Goal: Task Accomplishment & Management: Manage account settings

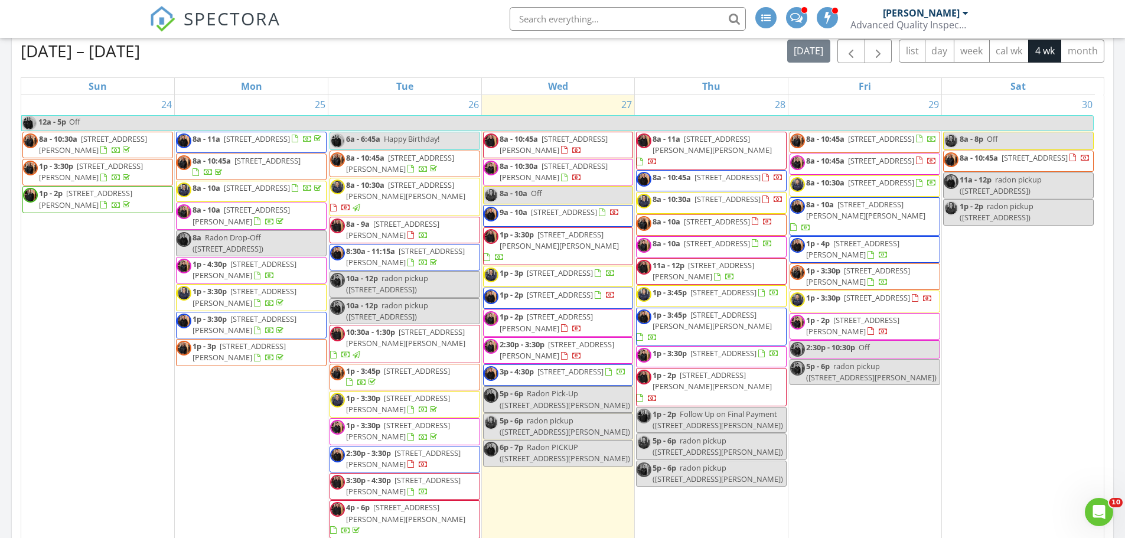
scroll to position [177, 0]
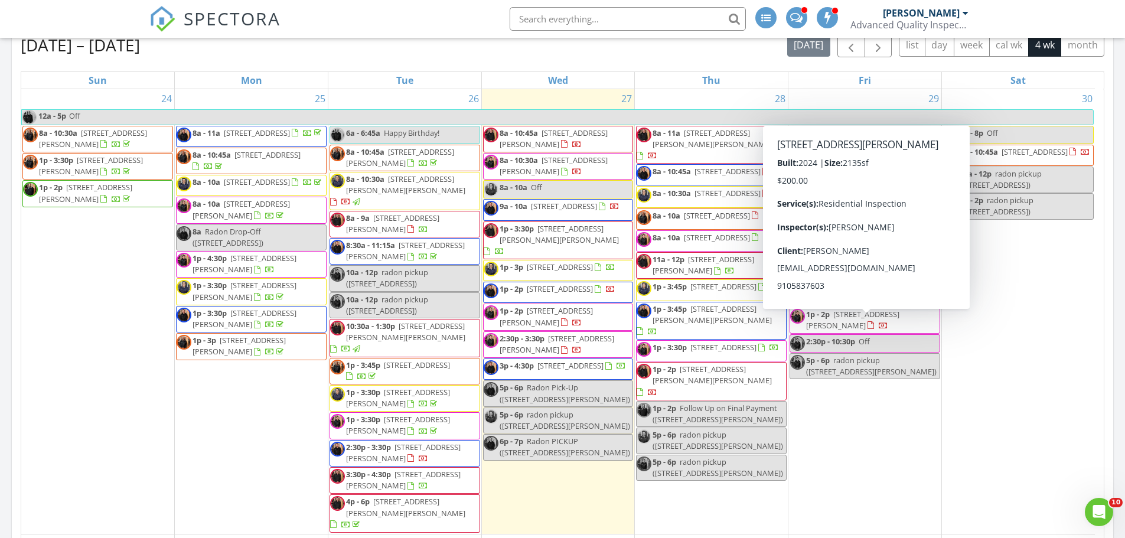
drag, startPoint x: 879, startPoint y: 362, endPoint x: 888, endPoint y: 330, distance: 33.0
click at [888, 330] on span "1p - 2p 332 Murray Grey lane , Wake Forest 27587" at bounding box center [864, 320] width 149 height 23
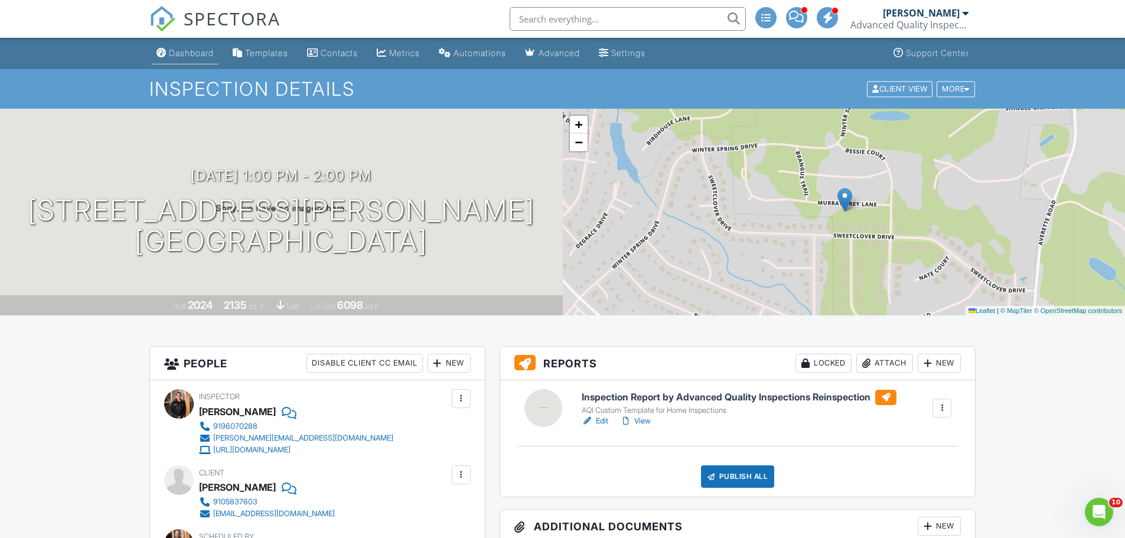
click at [187, 50] on div "Dashboard" at bounding box center [191, 53] width 45 height 10
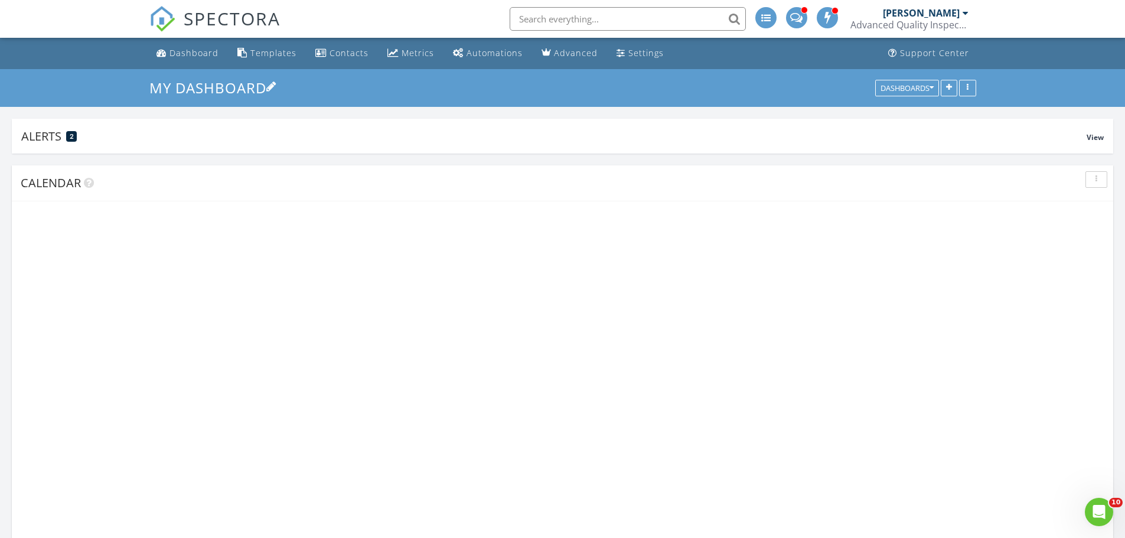
scroll to position [313, 452]
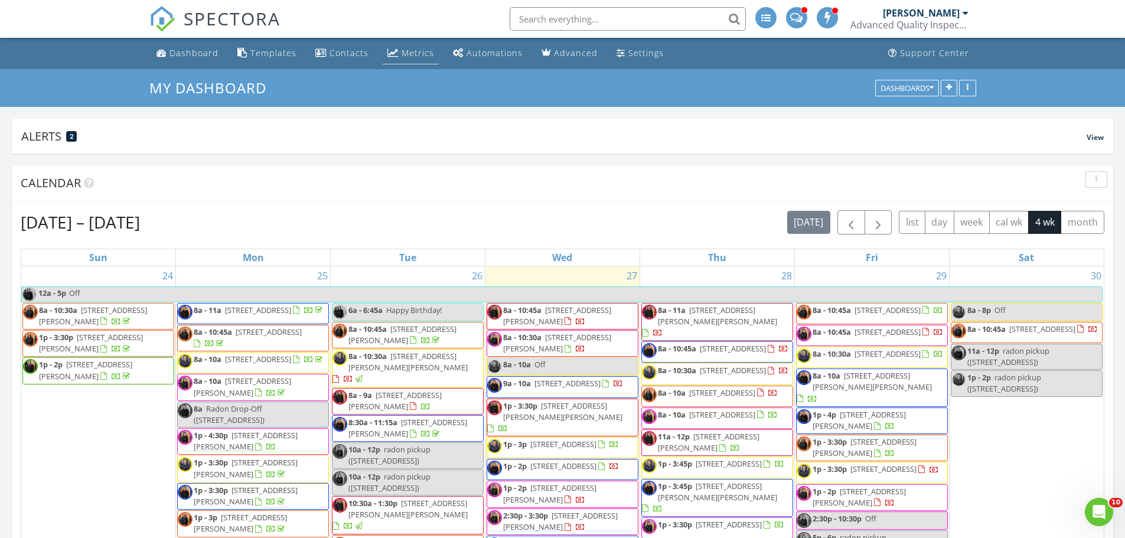
click at [418, 49] on div "Metrics" at bounding box center [418, 52] width 32 height 11
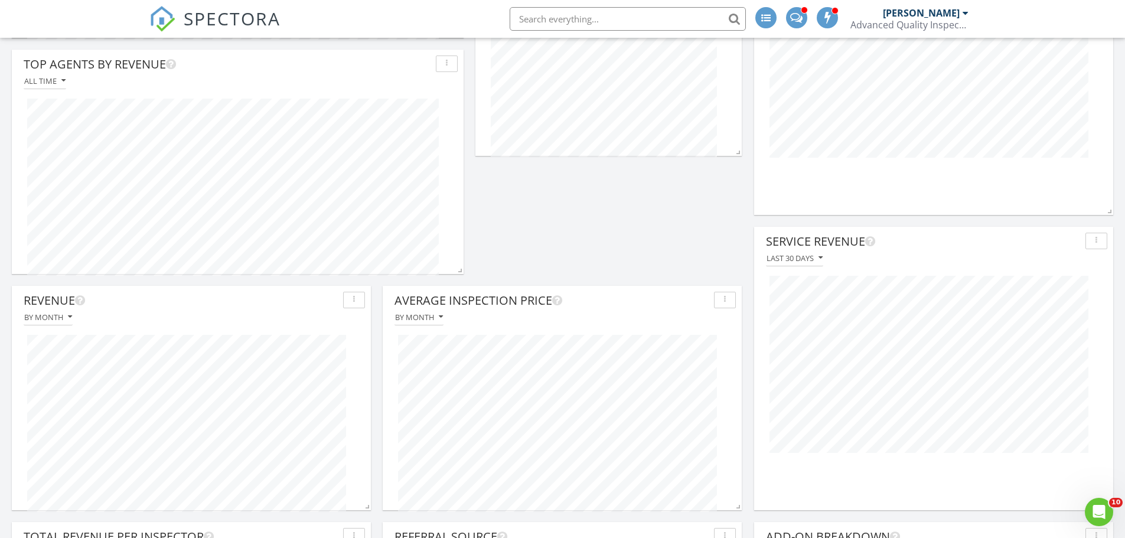
scroll to position [591, 0]
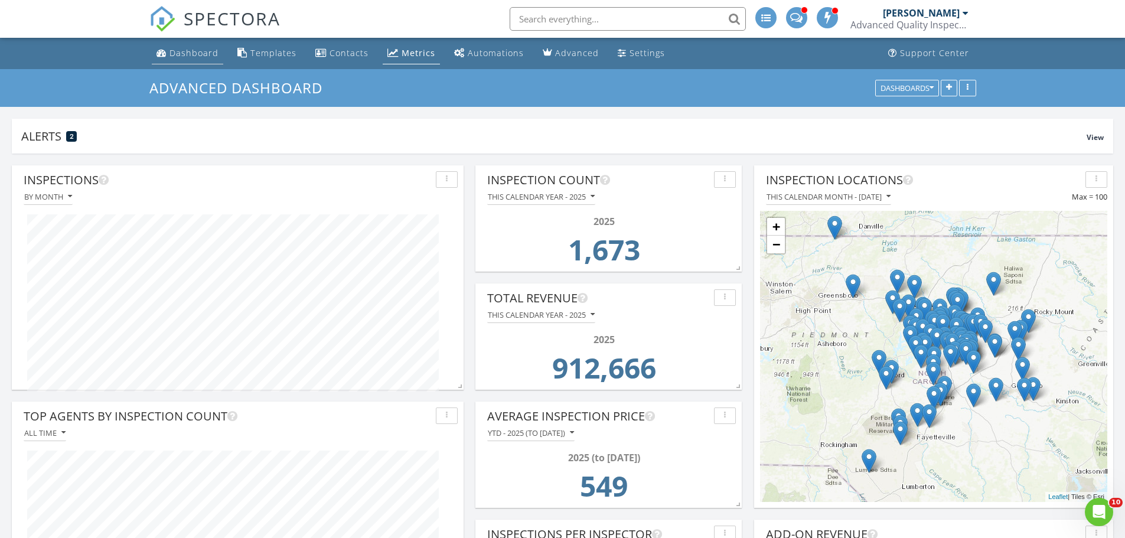
click at [181, 51] on div "Dashboard" at bounding box center [194, 52] width 49 height 11
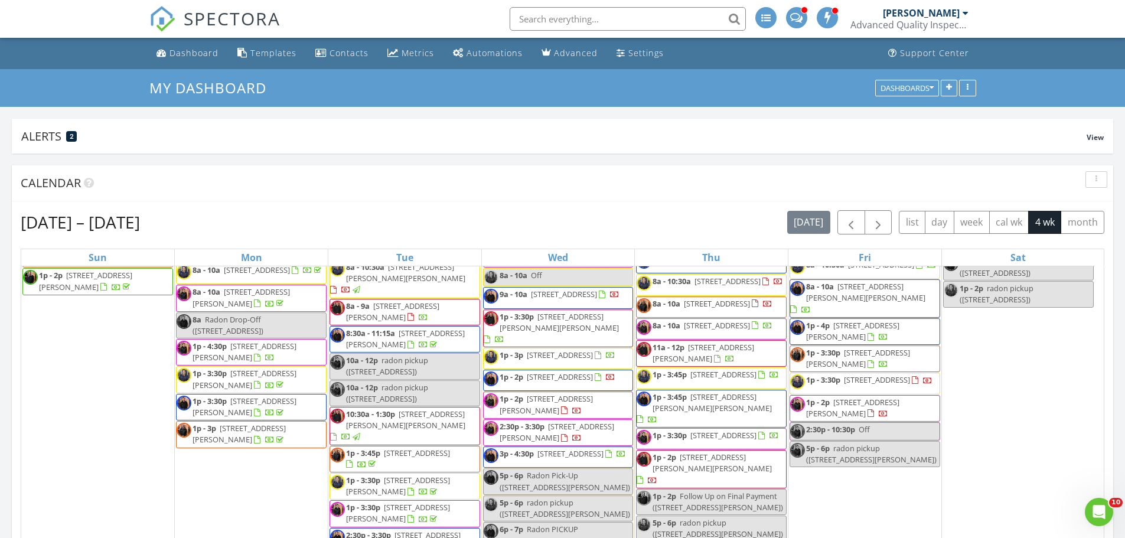
scroll to position [51, 0]
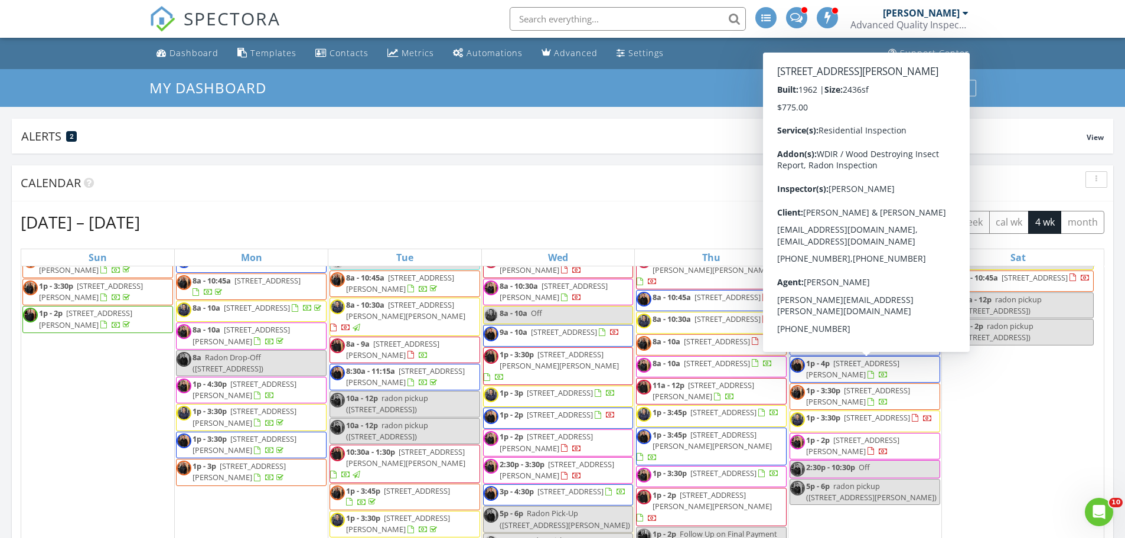
click at [895, 374] on span "1p - 4p 539 N O'Neil St, Clayton 27520" at bounding box center [864, 369] width 149 height 23
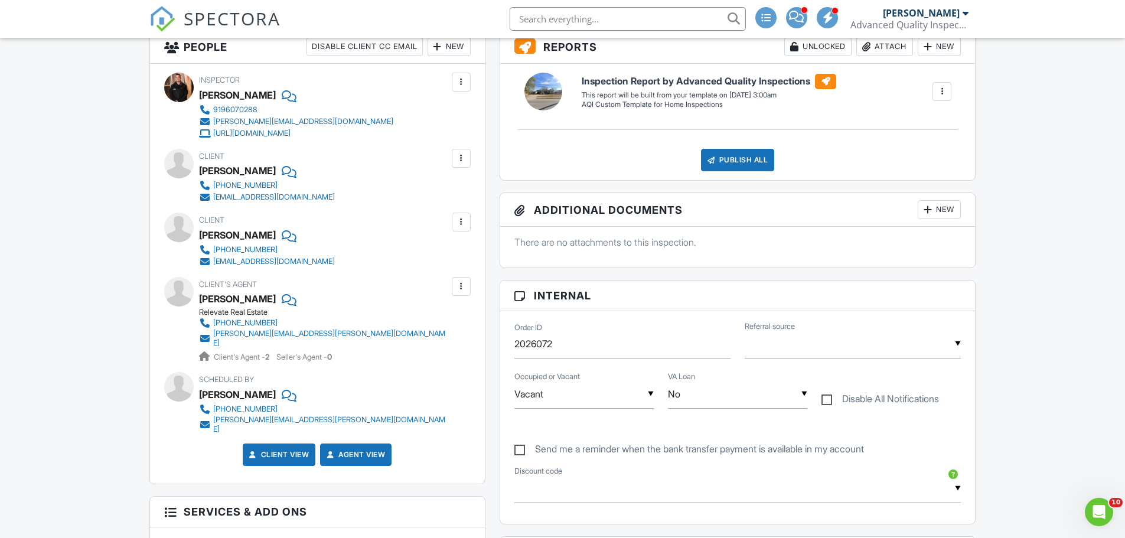
scroll to position [295, 0]
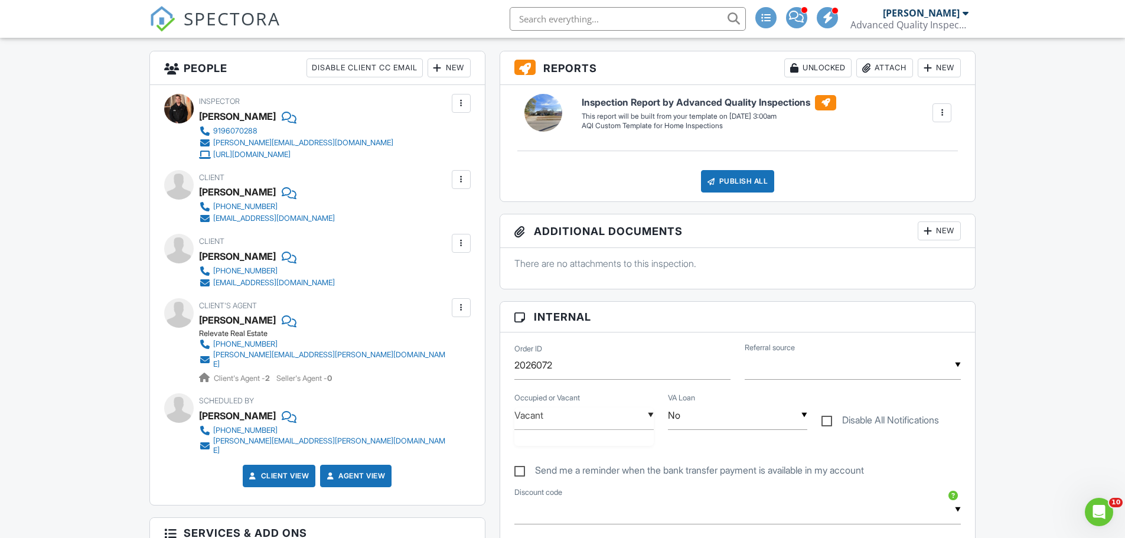
click at [570, 417] on div "▼ Vacant Occupied Vacant Unknown Occupied Vacant Unknown" at bounding box center [583, 415] width 139 height 29
click at [570, 475] on span "Occupied" at bounding box center [556, 476] width 61 height 30
type input "Occupied"
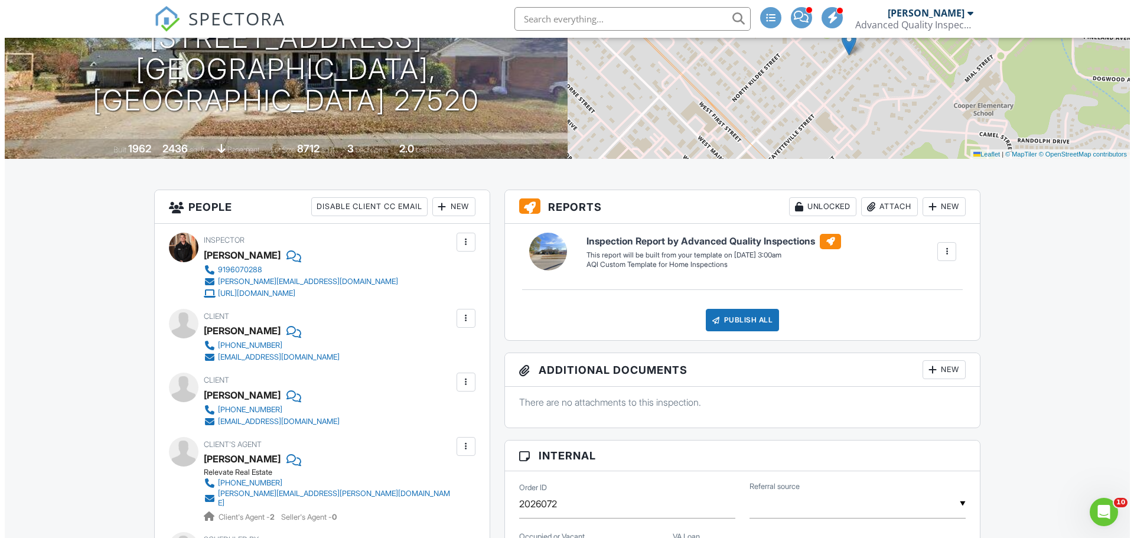
scroll to position [236, 0]
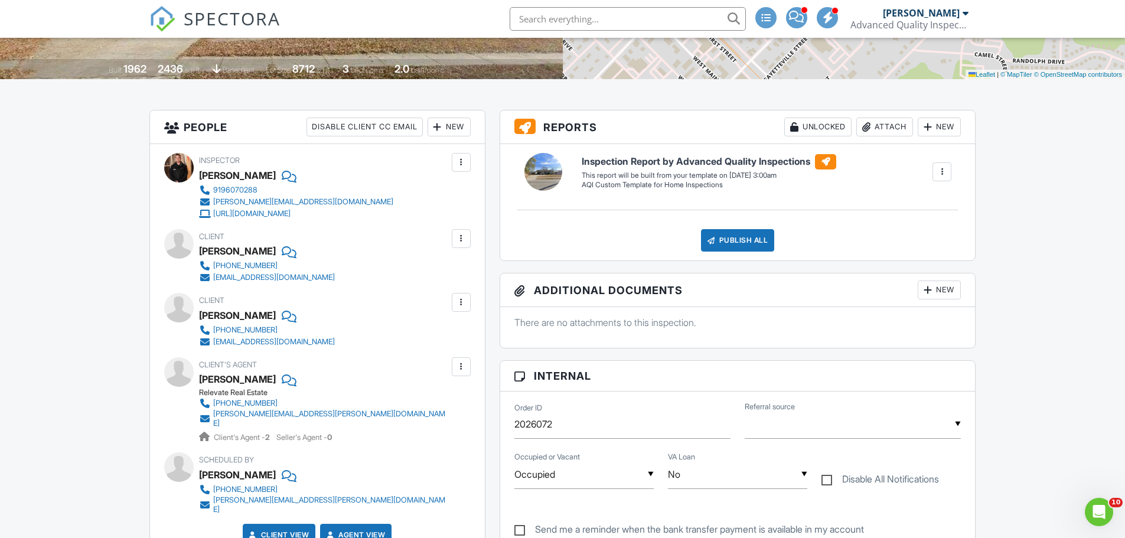
click at [465, 364] on div at bounding box center [461, 367] width 12 height 12
click at [442, 399] on li "Edit" at bounding box center [433, 403] width 60 height 30
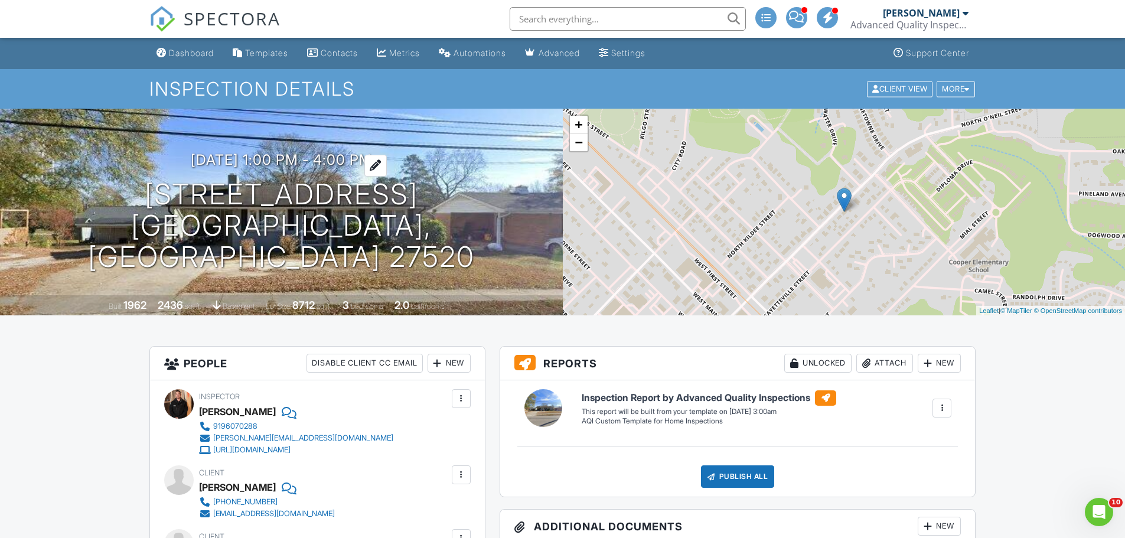
click at [247, 168] on h3 "[DATE] 1:00 pm - 4:00 pm" at bounding box center [281, 160] width 181 height 16
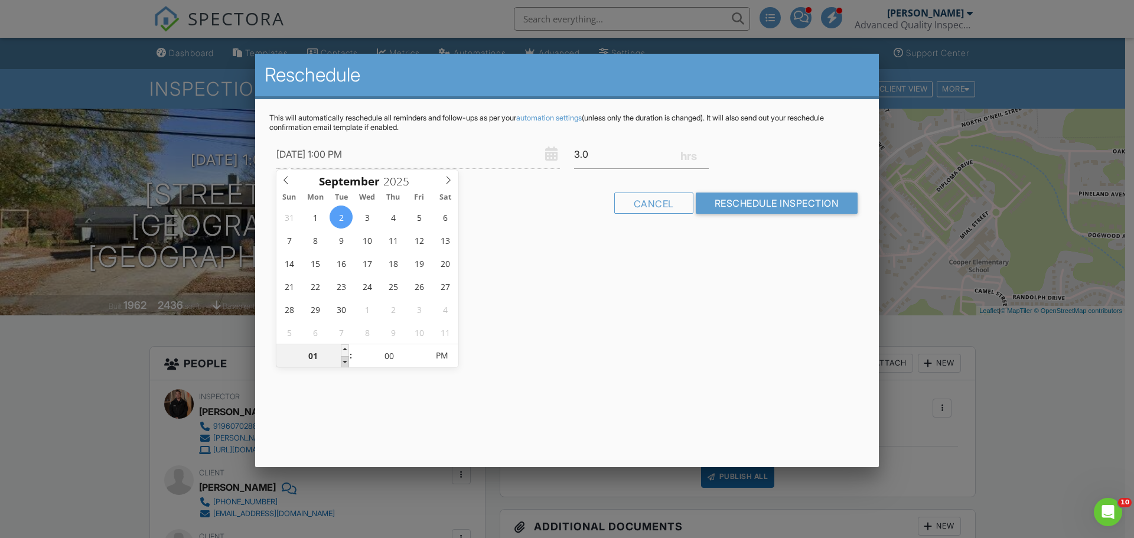
type input "09/02/2025 12:00 PM"
type input "12"
click at [347, 363] on span at bounding box center [345, 362] width 8 height 12
type input "09/02/2025 11:00 AM"
type input "11"
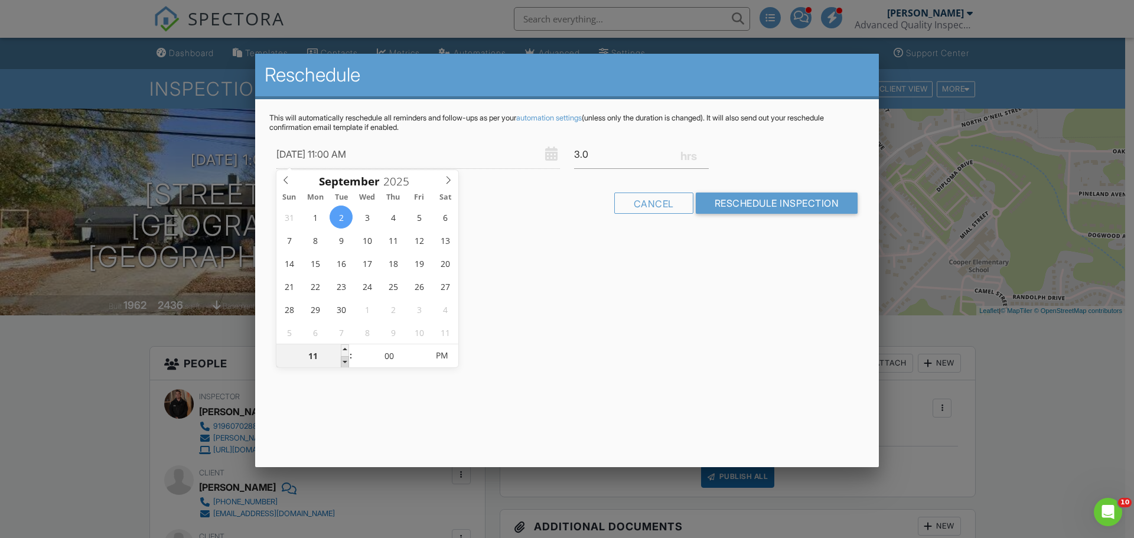
click at [347, 363] on span at bounding box center [345, 362] width 8 height 12
type input "09/02/2025 10:00 AM"
type input "10"
click at [347, 363] on span at bounding box center [345, 362] width 8 height 12
type input "[DATE] 9:00 AM"
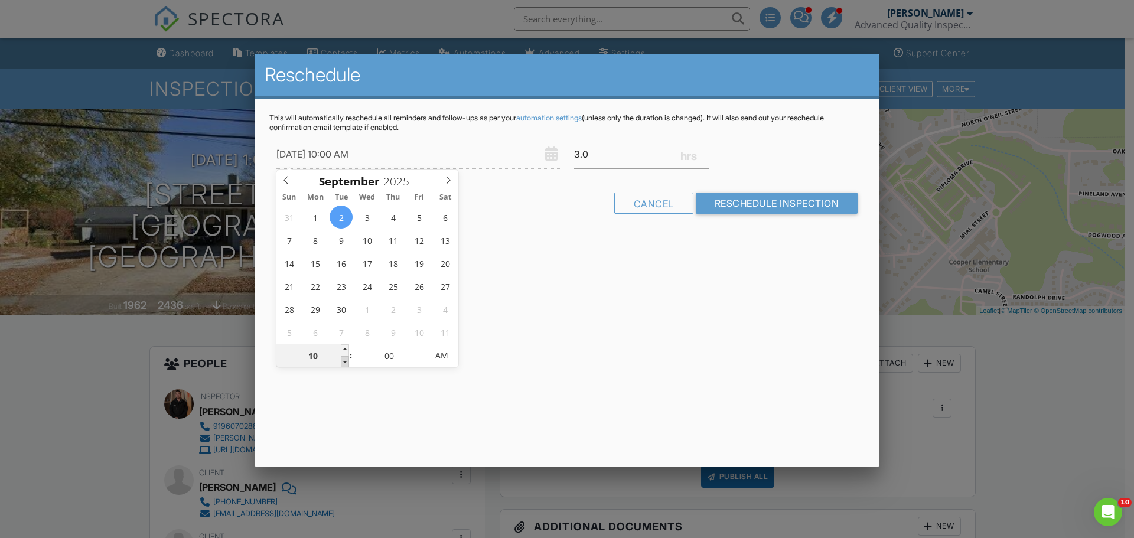
type input "09"
click at [347, 363] on span at bounding box center [345, 362] width 8 height 12
type input "[DATE] 8:00 AM"
type input "08"
click at [347, 363] on span at bounding box center [345, 362] width 8 height 12
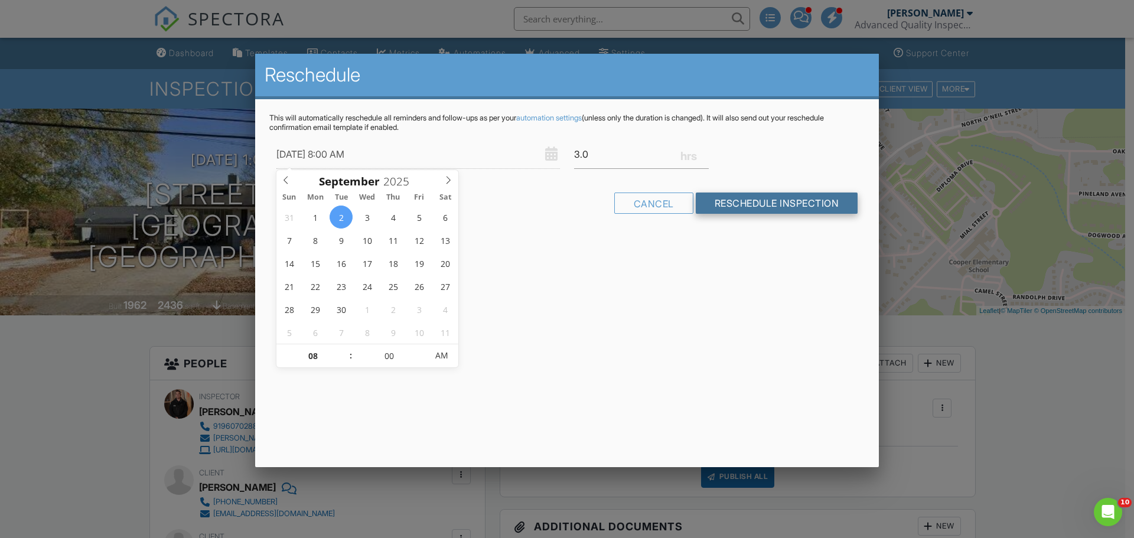
click at [765, 197] on input "Reschedule Inspection" at bounding box center [777, 203] width 162 height 21
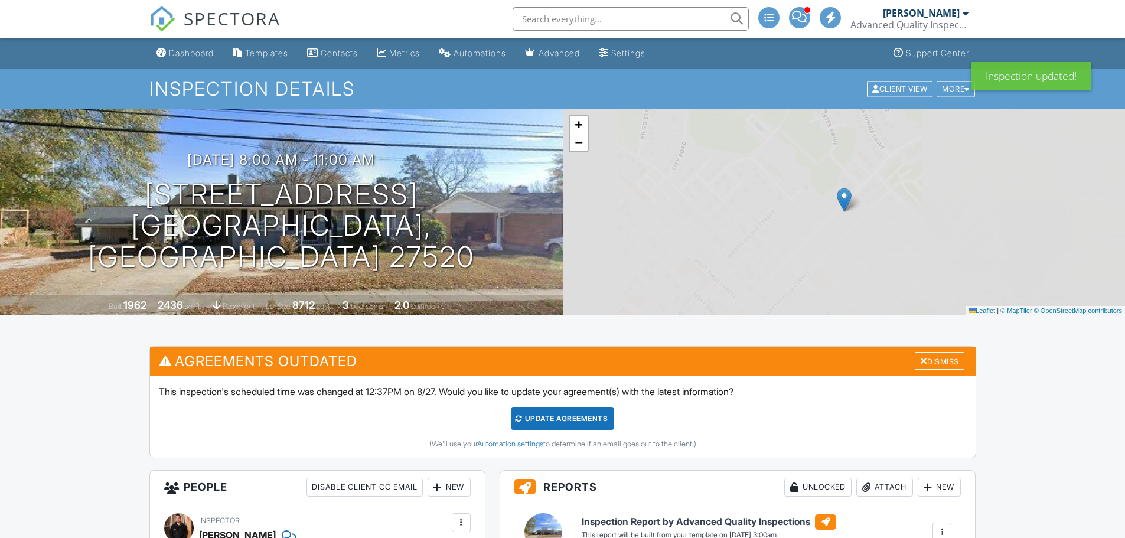
click at [552, 419] on div "Update Agreements" at bounding box center [562, 419] width 103 height 22
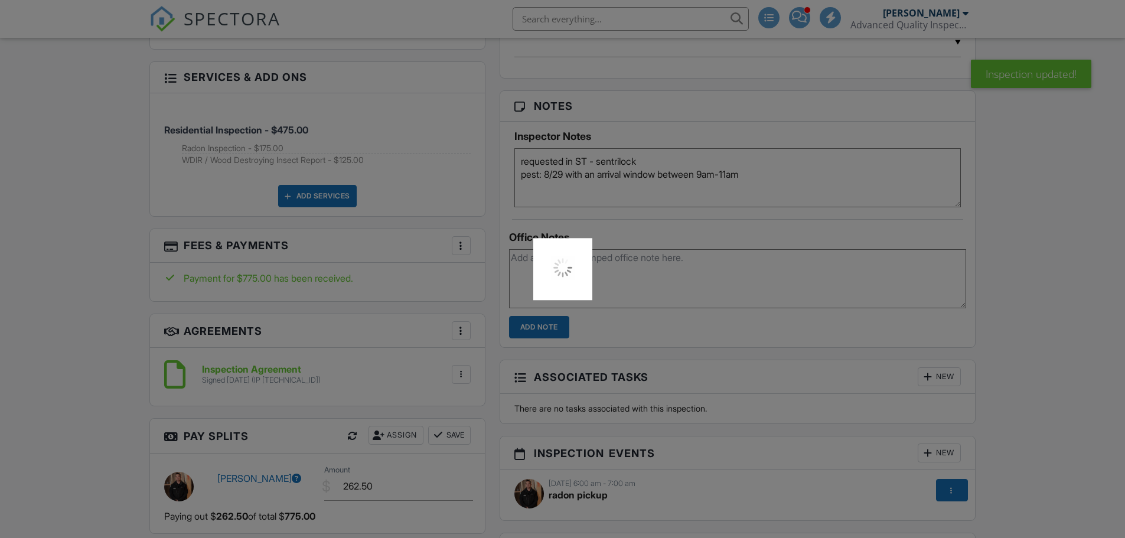
scroll to position [886, 0]
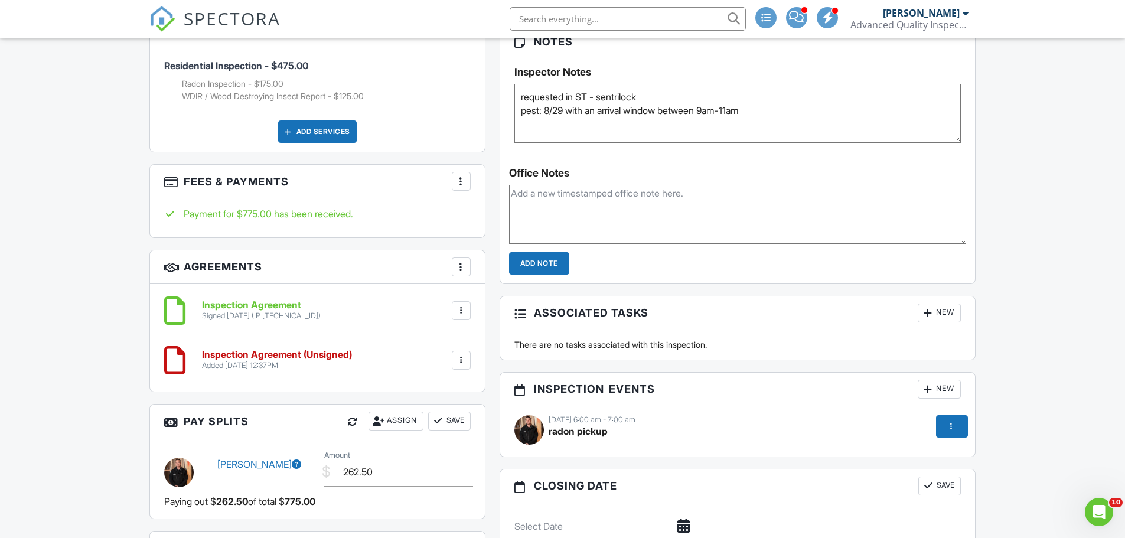
scroll to position [650, 0]
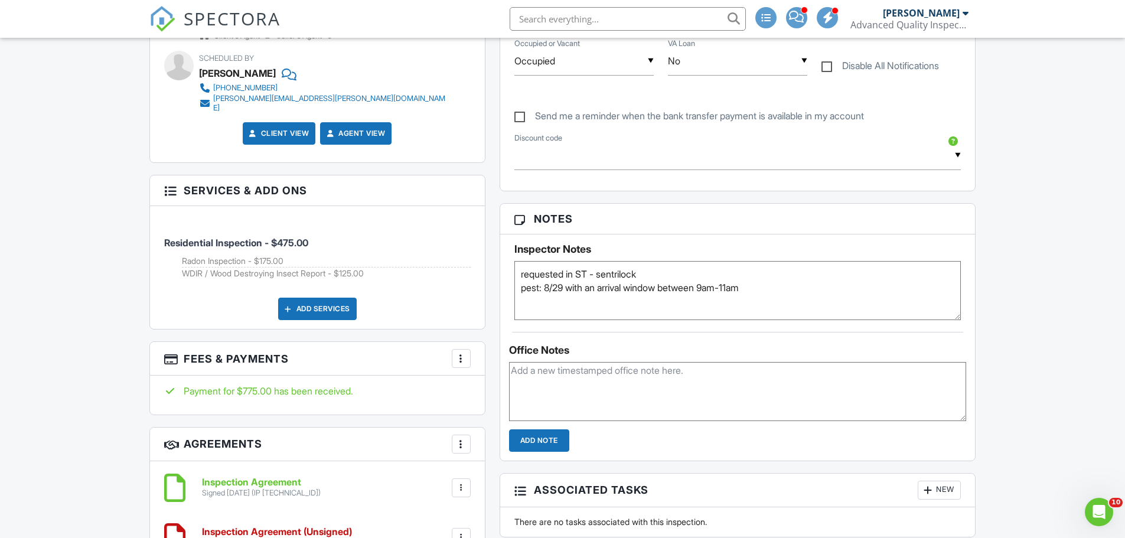
drag, startPoint x: 766, startPoint y: 286, endPoint x: 500, endPoint y: 289, distance: 265.8
click at [500, 289] on div "Inspector Notes requested in ST - sentrilock pest: 8/29 with an arrival window …" at bounding box center [737, 277] width 475 height 86
type textarea "requested in ST - sentrilock"
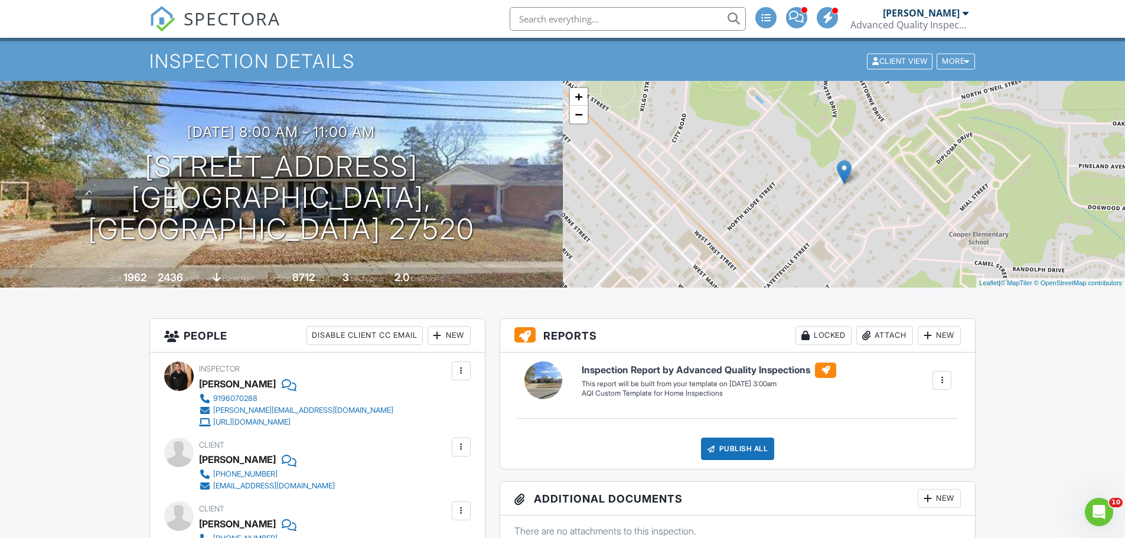
scroll to position [0, 0]
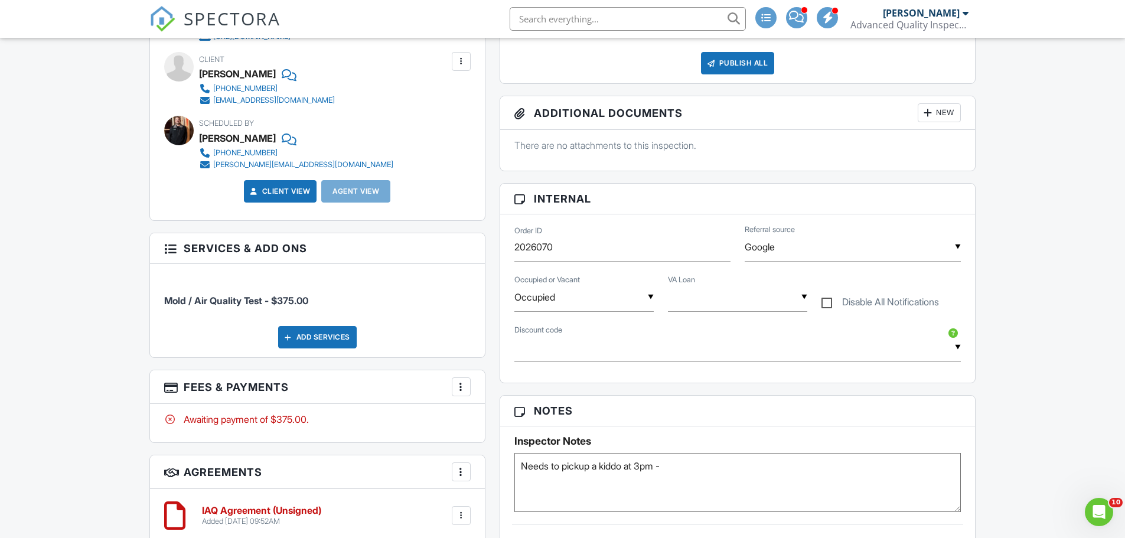
click at [461, 385] on div at bounding box center [461, 387] width 12 height 12
click at [514, 421] on li "Edit Fees & Payments" at bounding box center [520, 423] width 123 height 30
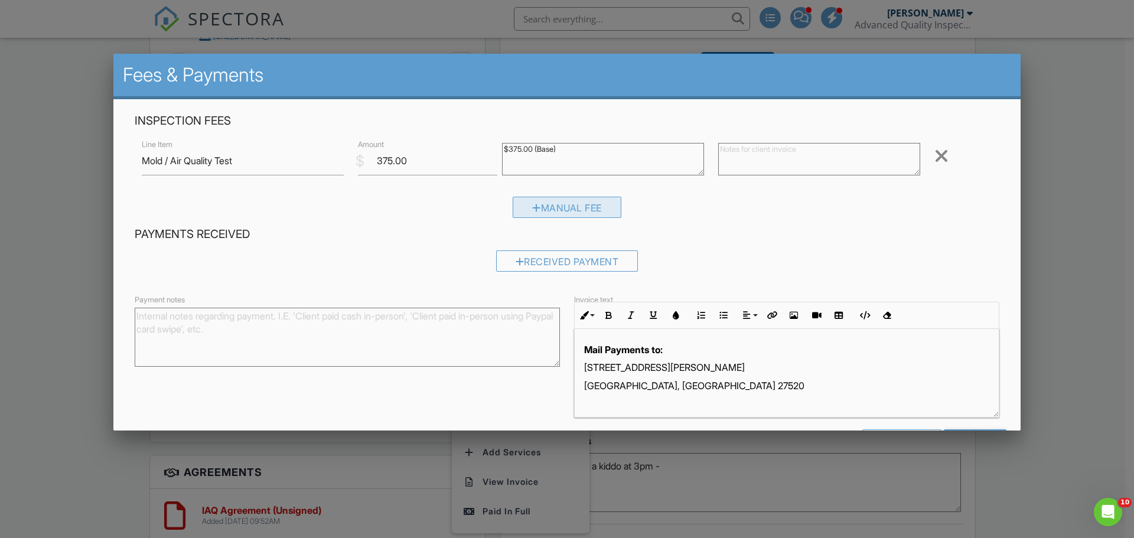
click at [583, 206] on div "Manual Fee" at bounding box center [567, 207] width 109 height 21
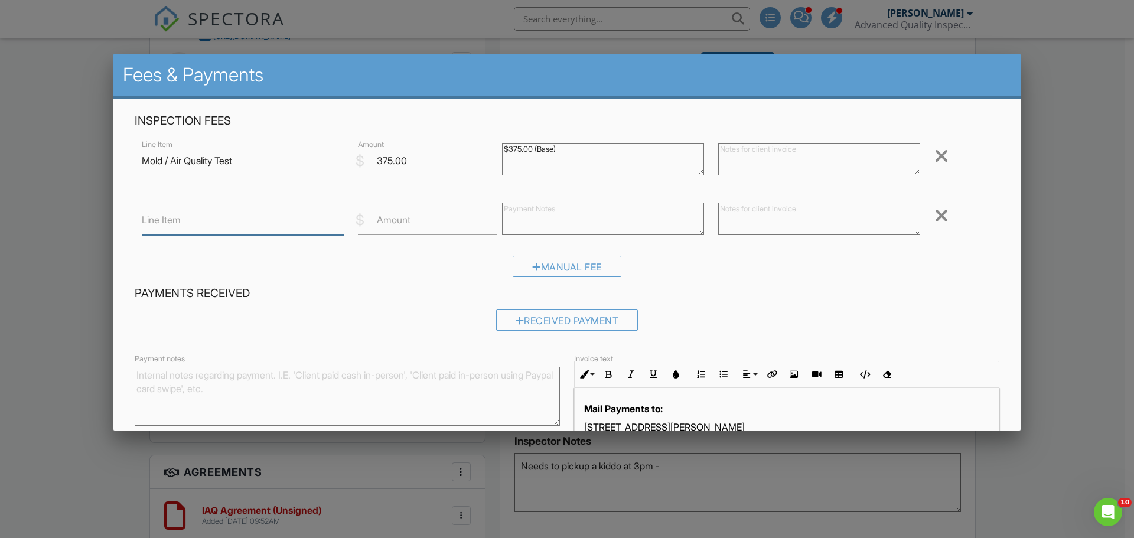
click at [224, 220] on input "Line Item" at bounding box center [243, 220] width 202 height 29
type input "a"
type input "Additional Sample"
type input "69.00"
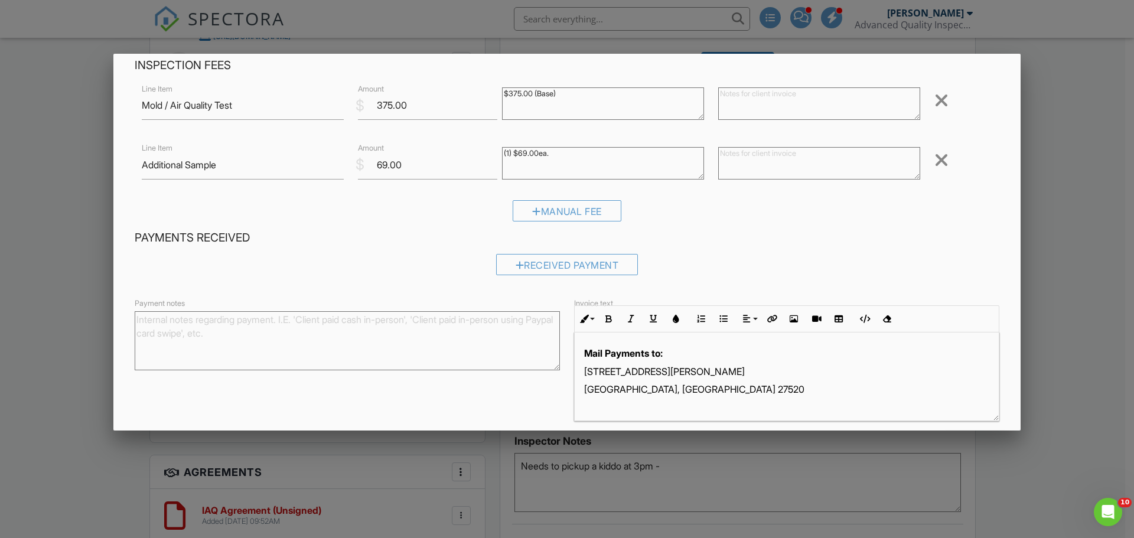
scroll to position [102, 0]
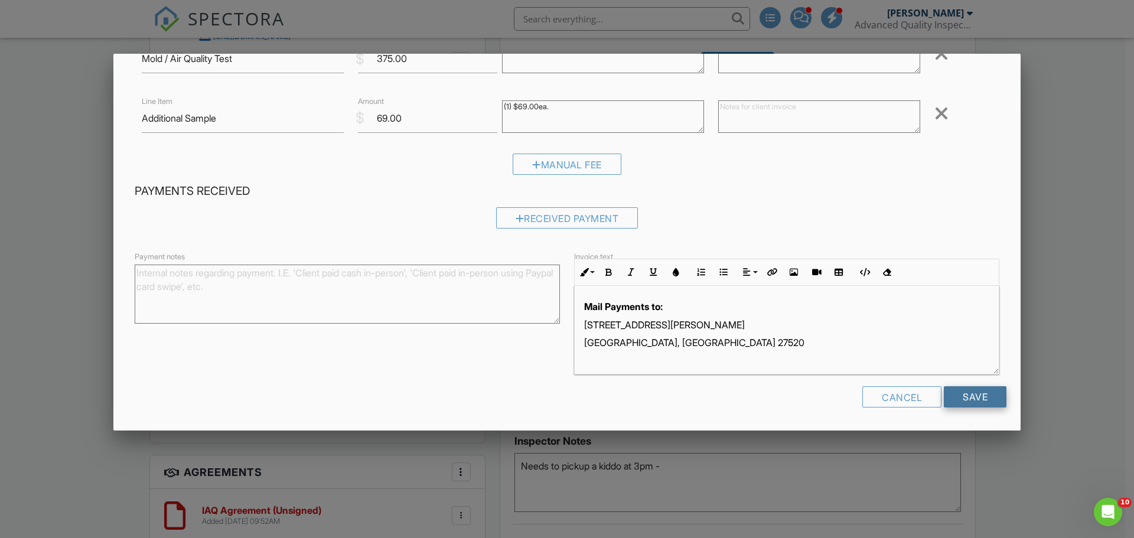
type textarea "(1) $69.00ea."
click at [960, 402] on input "Save" at bounding box center [975, 396] width 63 height 21
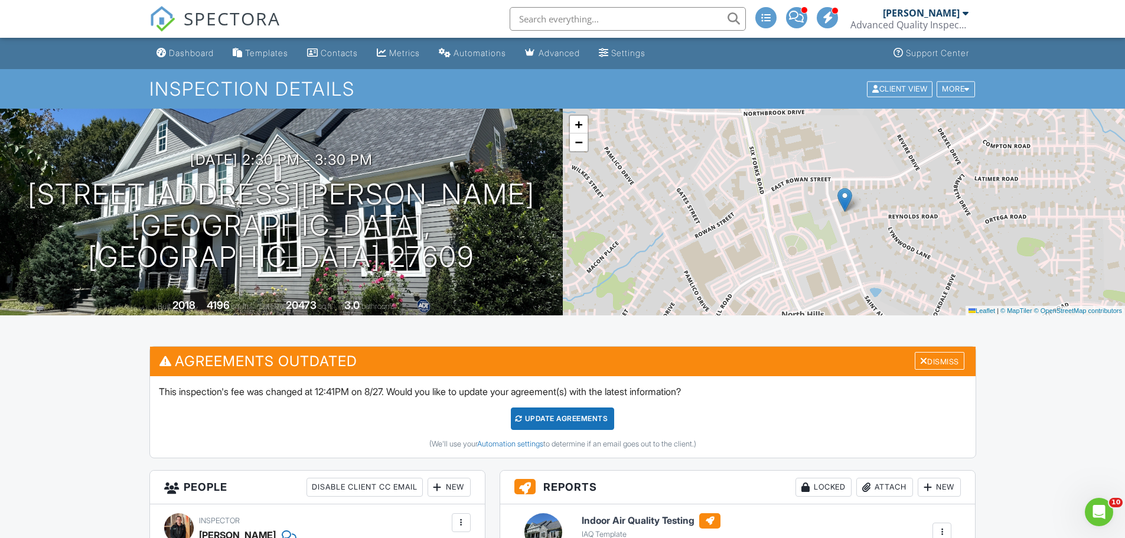
click at [549, 412] on div "Update Agreements" at bounding box center [562, 419] width 103 height 22
